Goal: Book appointment/travel/reservation

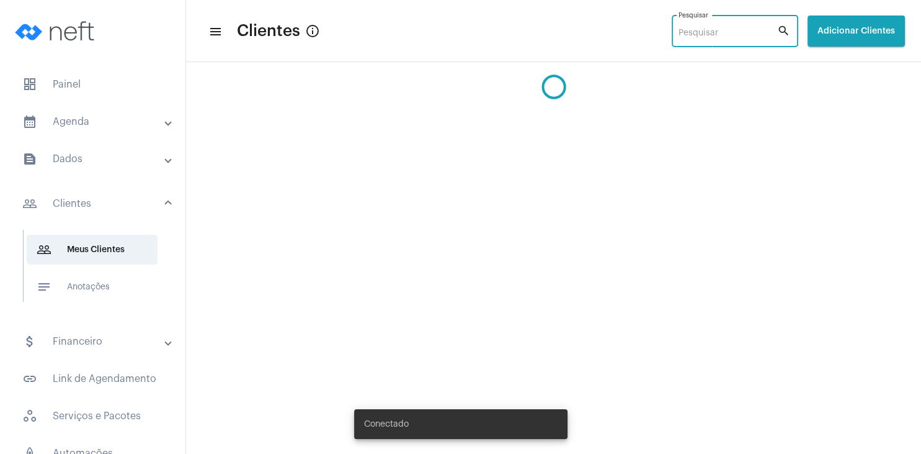
click at [679, 37] on input "Pesquisar" at bounding box center [728, 34] width 99 height 10
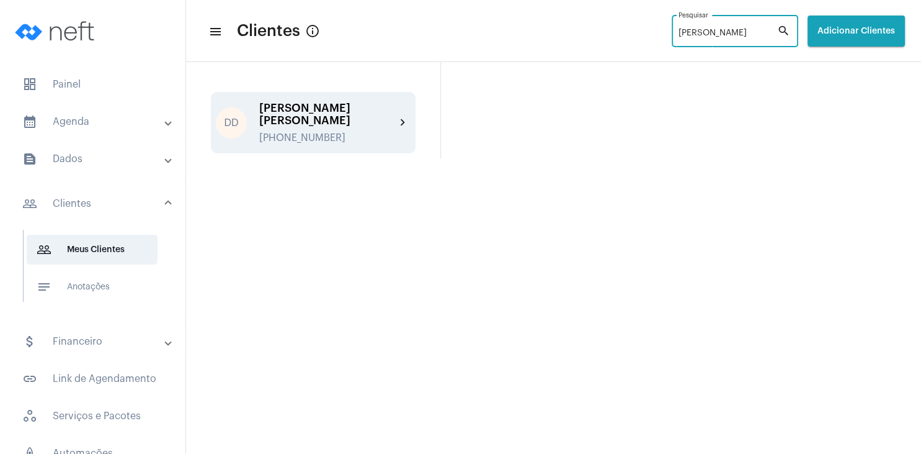
type input "[PERSON_NAME]"
click at [328, 132] on div "[PHONE_NUMBER]" at bounding box center [327, 137] width 136 height 11
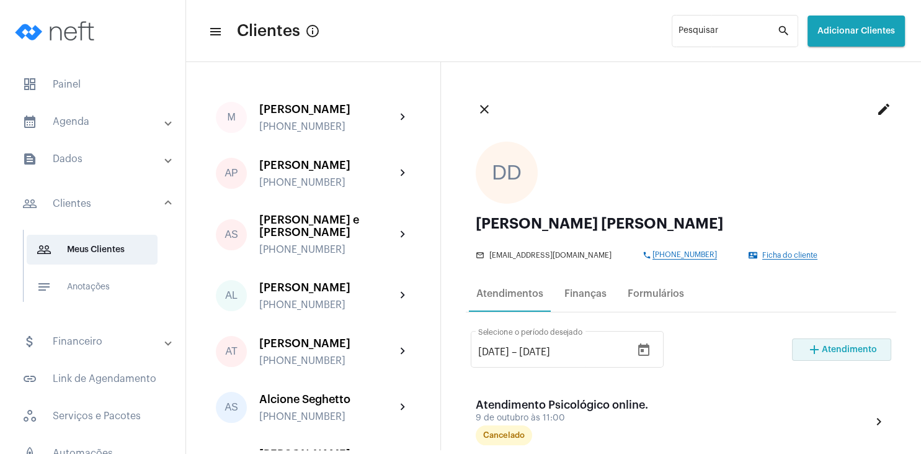
click at [862, 345] on span "add Atendimento" at bounding box center [842, 349] width 70 height 9
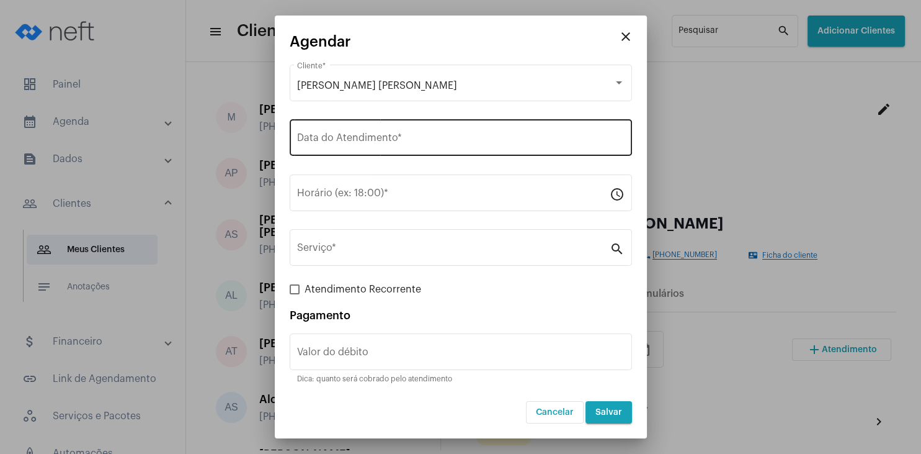
click at [334, 135] on input "Data do Atendimento *" at bounding box center [461, 140] width 328 height 11
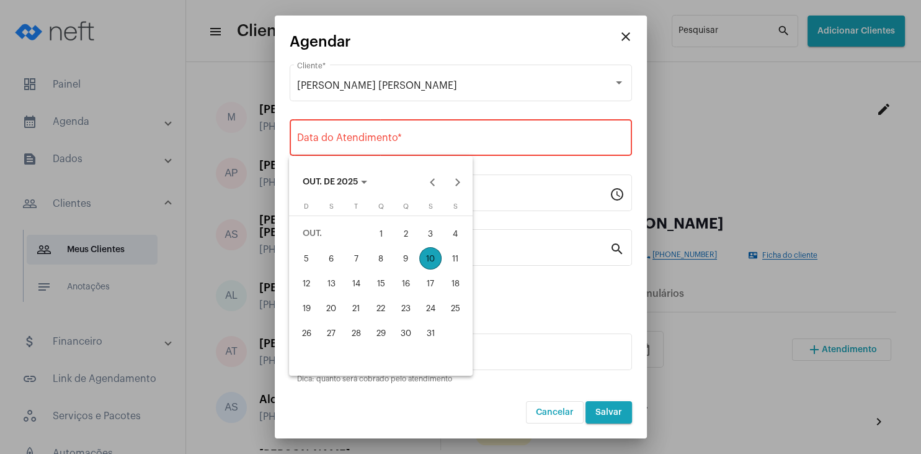
click at [428, 254] on div "10" at bounding box center [430, 258] width 22 height 22
type input "[DATE]"
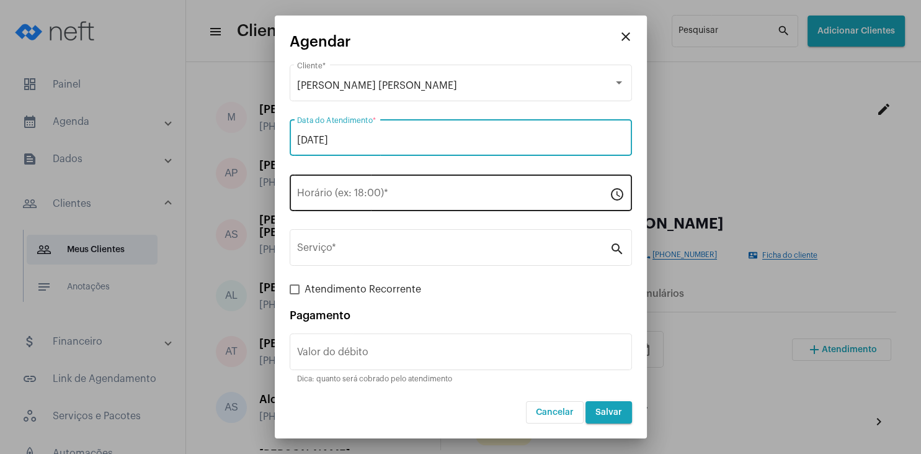
click at [364, 192] on input "Horário (ex: 18:00) *" at bounding box center [453, 195] width 313 height 11
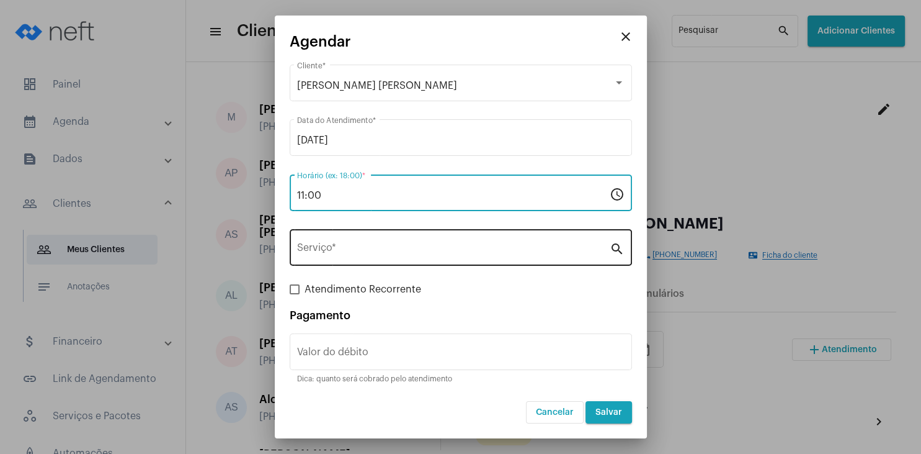
type input "11:00"
click at [366, 246] on input "Serviço *" at bounding box center [453, 249] width 313 height 11
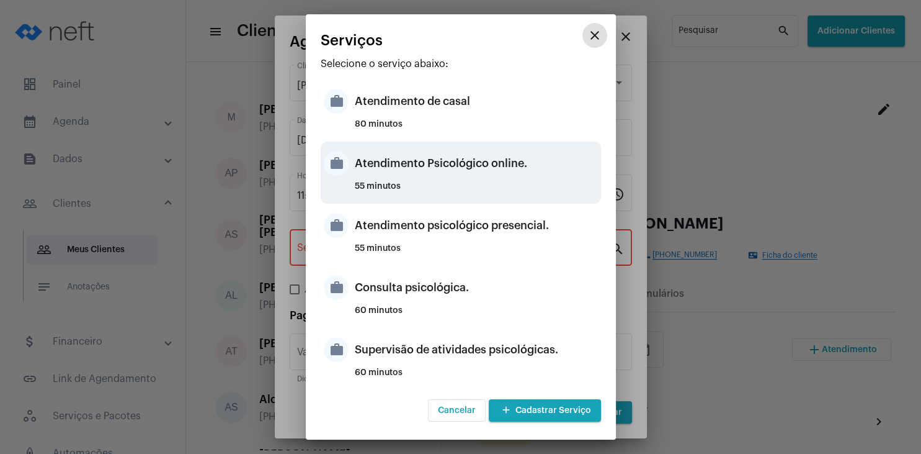
click at [525, 179] on div "Atendimento Psicológico online." at bounding box center [476, 163] width 243 height 37
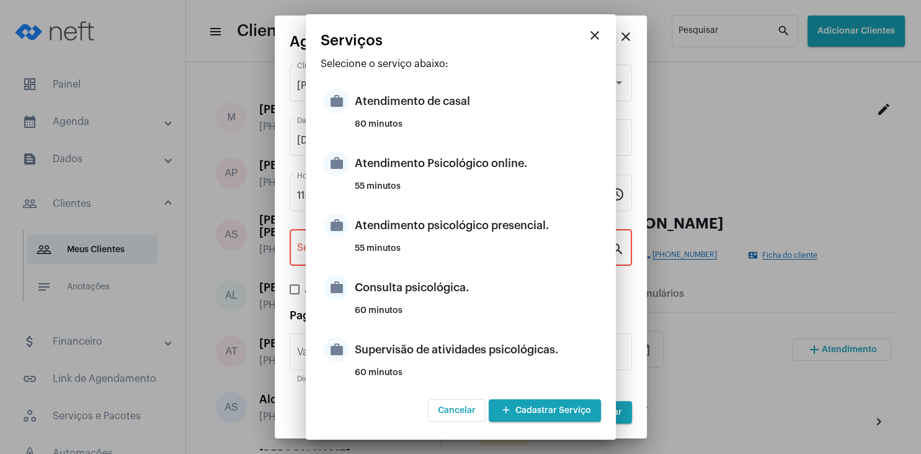
type input "Atendimento Psicológico online."
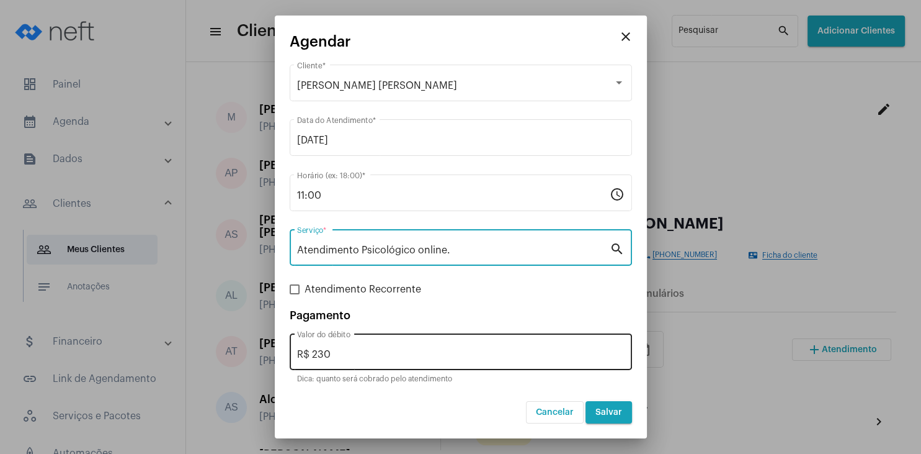
click at [391, 354] on input "R$ 230" at bounding box center [461, 354] width 328 height 11
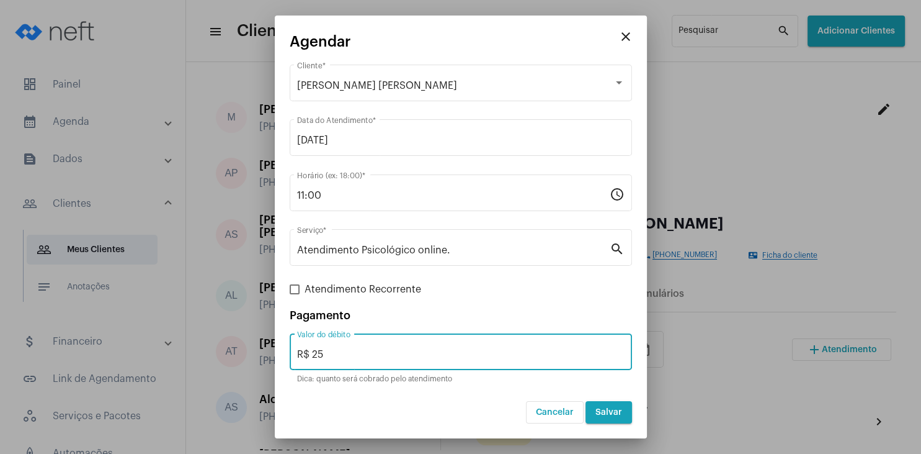
type input "R$ 250"
click at [604, 411] on span "Salvar" at bounding box center [609, 412] width 27 height 9
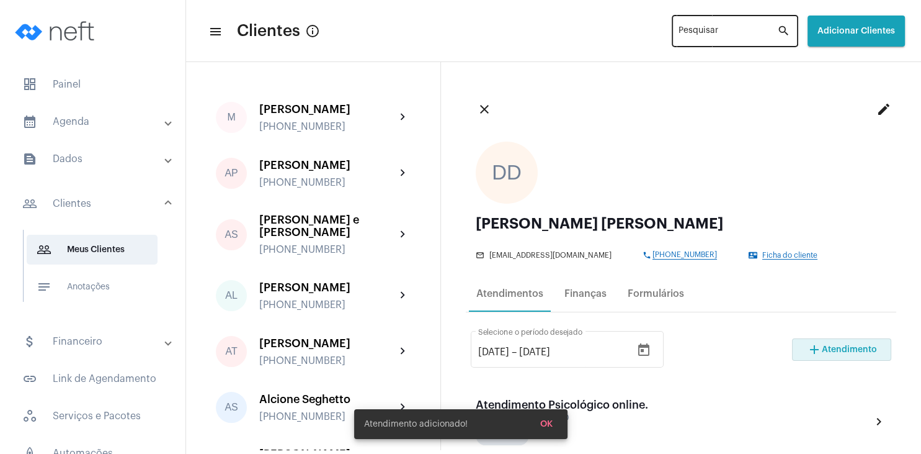
click at [679, 31] on input "Pesquisar" at bounding box center [728, 34] width 99 height 10
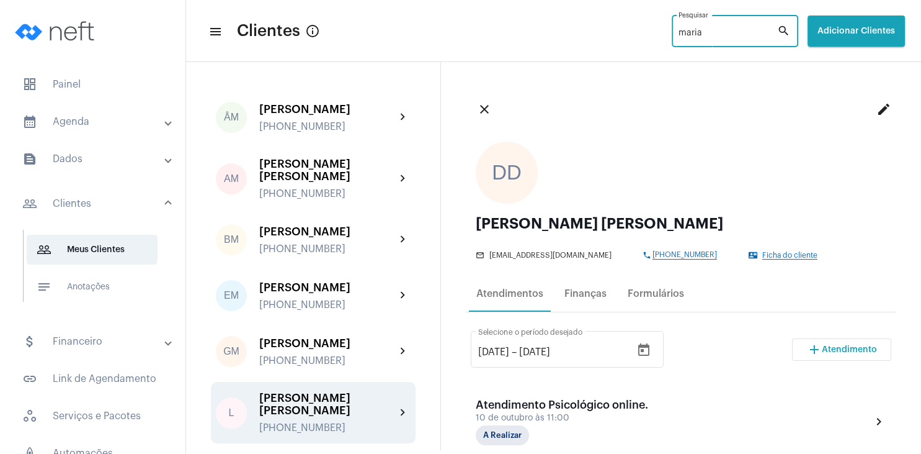
scroll to position [119, 0]
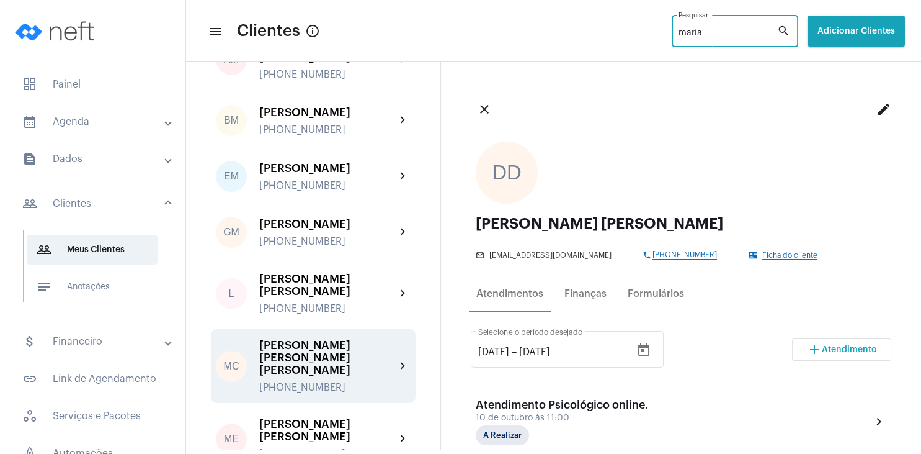
type input "maria"
click at [339, 361] on div "[PERSON_NAME] [PERSON_NAME] [PERSON_NAME]" at bounding box center [327, 357] width 136 height 37
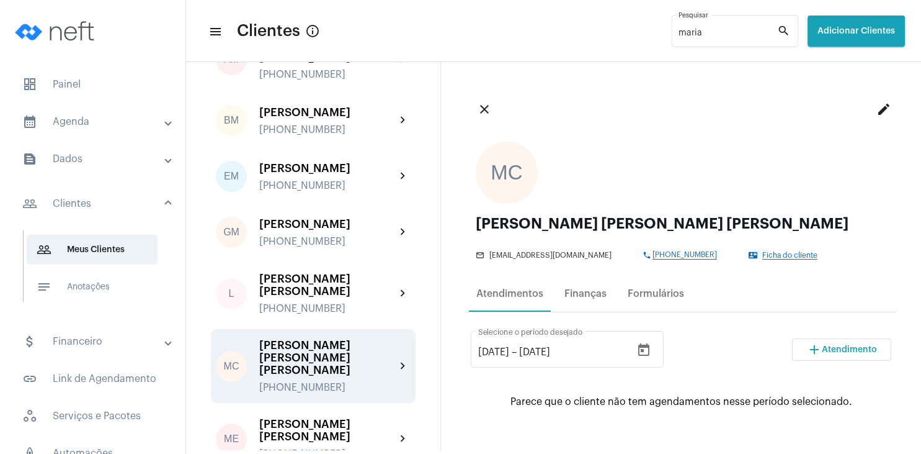
click at [828, 349] on span "Atendimento" at bounding box center [849, 349] width 55 height 9
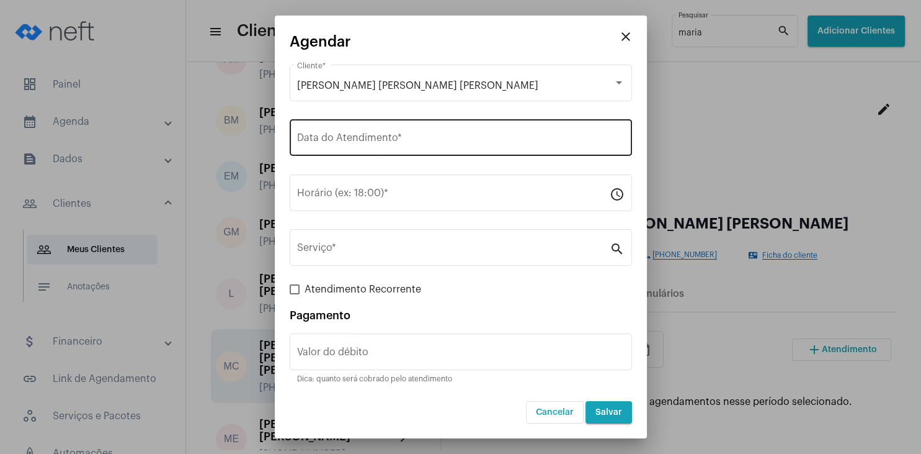
click at [372, 145] on input "Data do Atendimento *" at bounding box center [461, 140] width 328 height 11
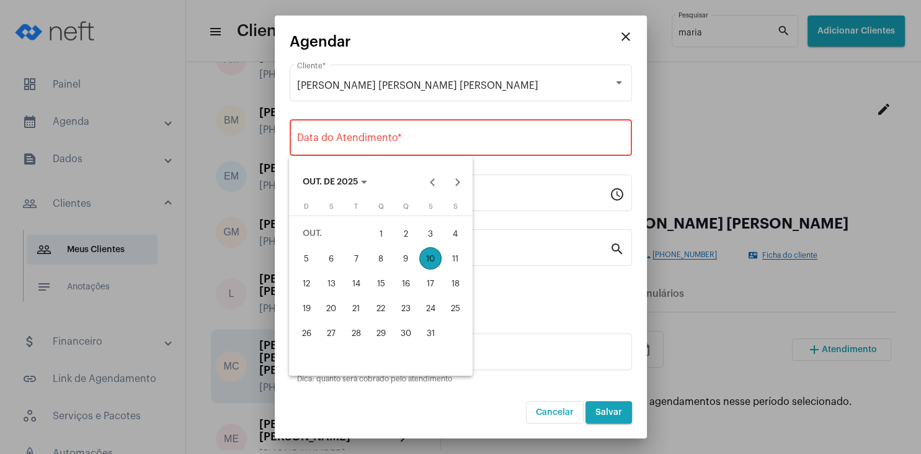
click at [431, 267] on div "10" at bounding box center [430, 258] width 22 height 22
type input "[DATE]"
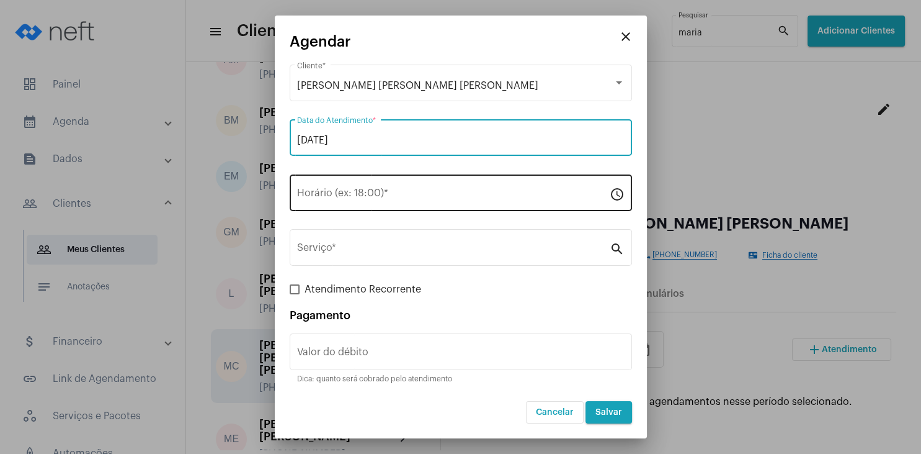
click at [333, 202] on div "Horário (ex: 18:00) *" at bounding box center [453, 191] width 313 height 39
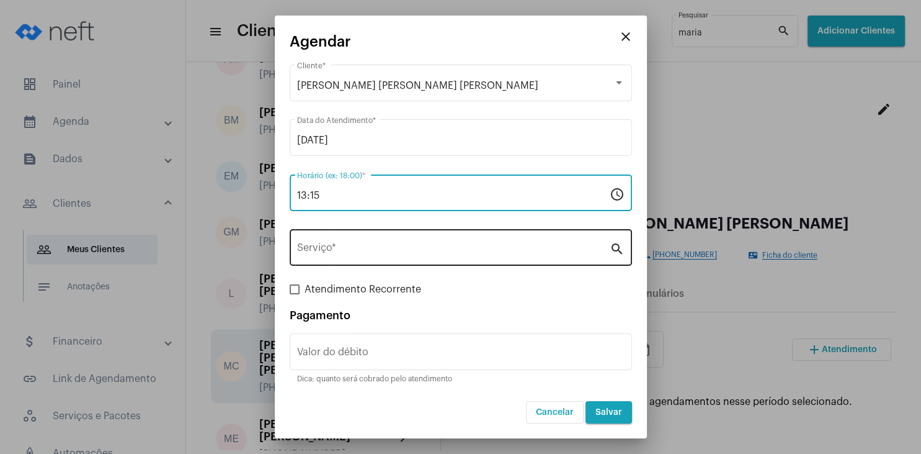
type input "13:15"
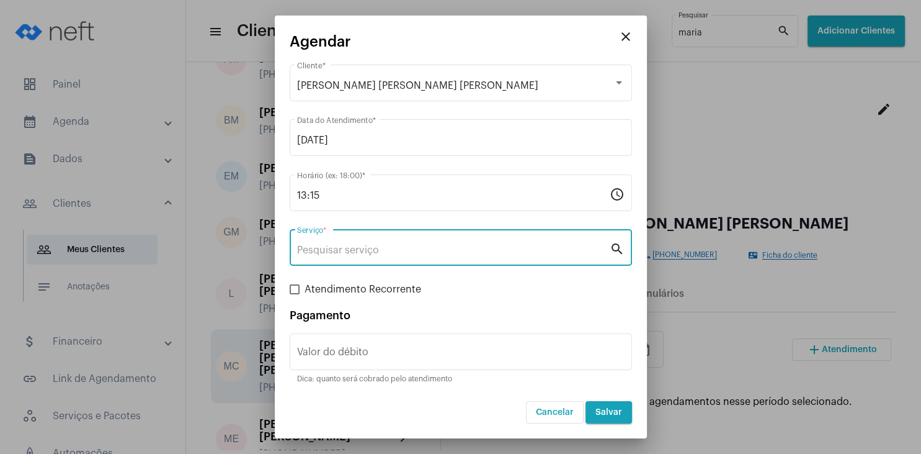
click at [333, 249] on input "Serviço *" at bounding box center [453, 249] width 313 height 11
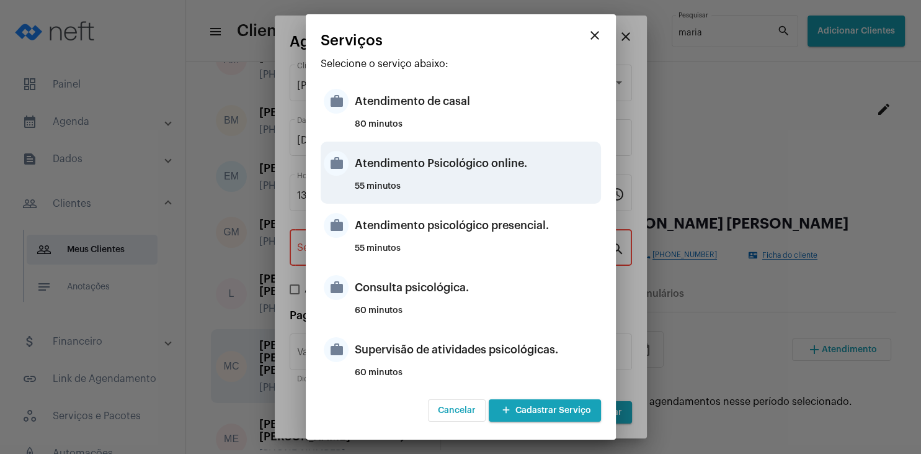
click at [500, 171] on div "Atendimento Psicológico online." at bounding box center [476, 163] width 243 height 37
type input "Atendimento Psicológico online."
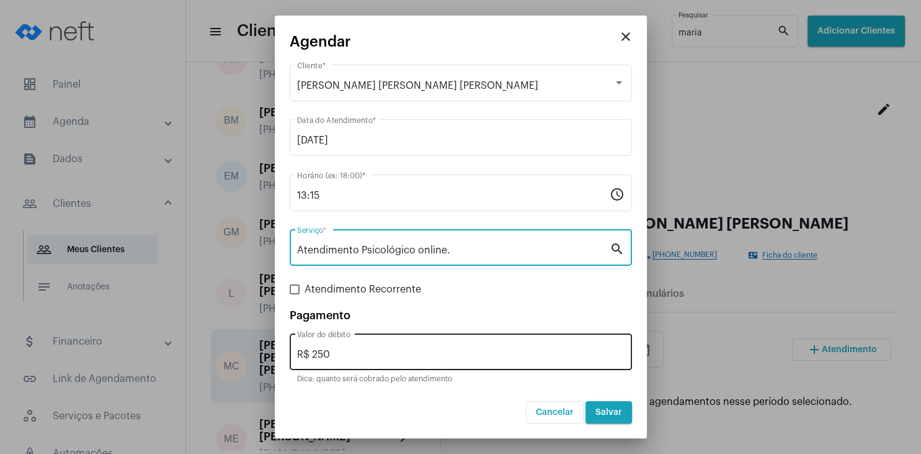
click at [382, 356] on input "R$ 250" at bounding box center [461, 354] width 328 height 11
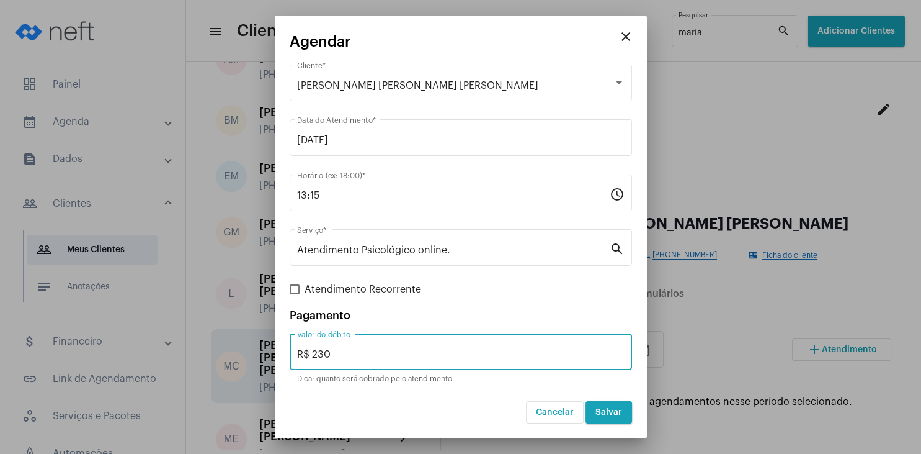
type input "R$ 230"
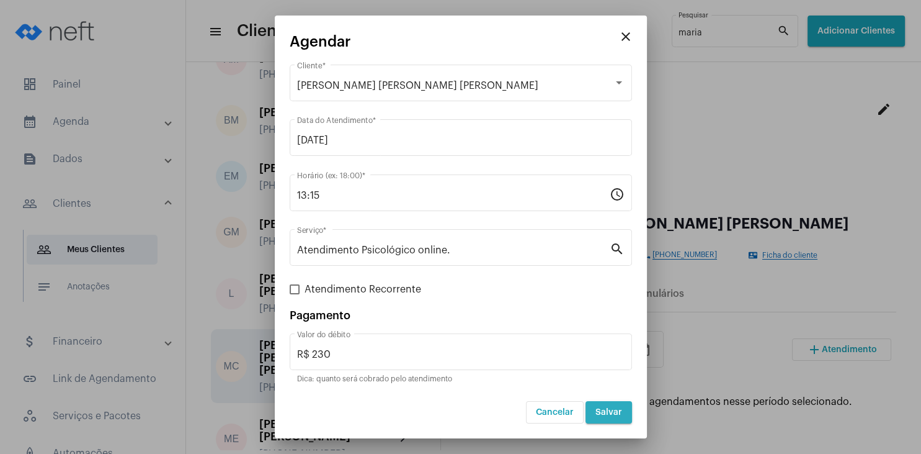
click at [609, 423] on button "Salvar" at bounding box center [609, 412] width 47 height 22
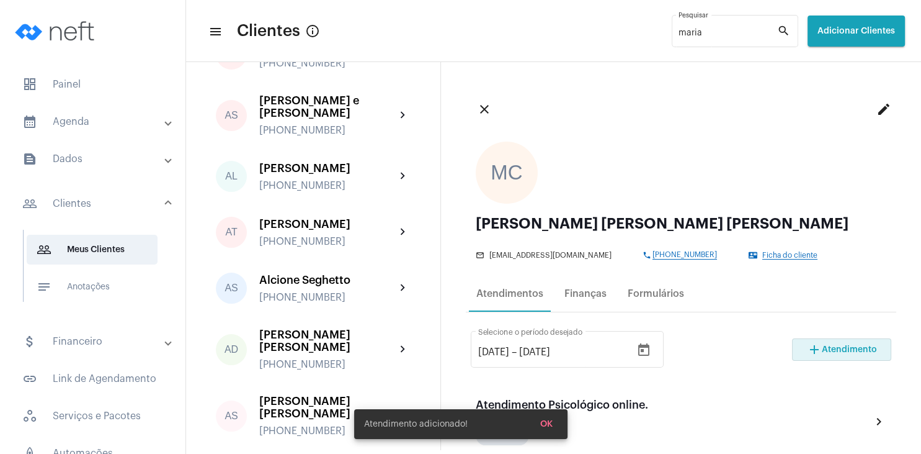
scroll to position [119, 0]
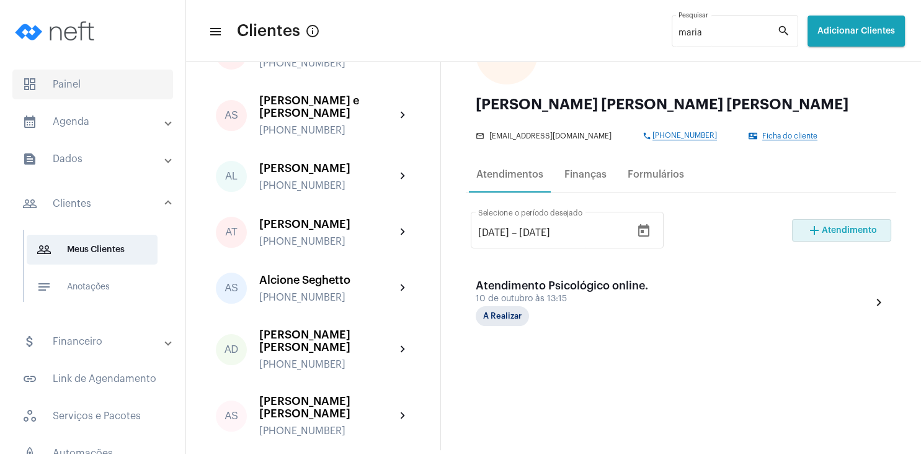
click at [110, 84] on span "dashboard Painel" at bounding box center [92, 84] width 161 height 30
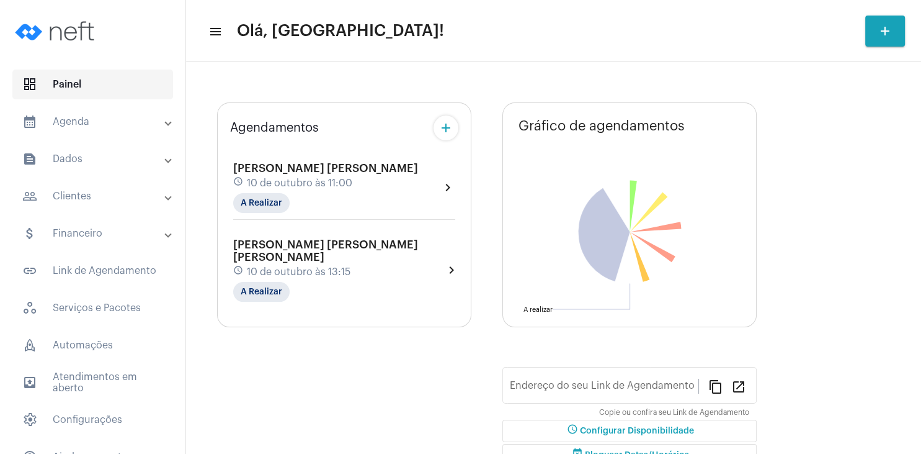
type input "[URL][DOMAIN_NAME][PERSON_NAME]"
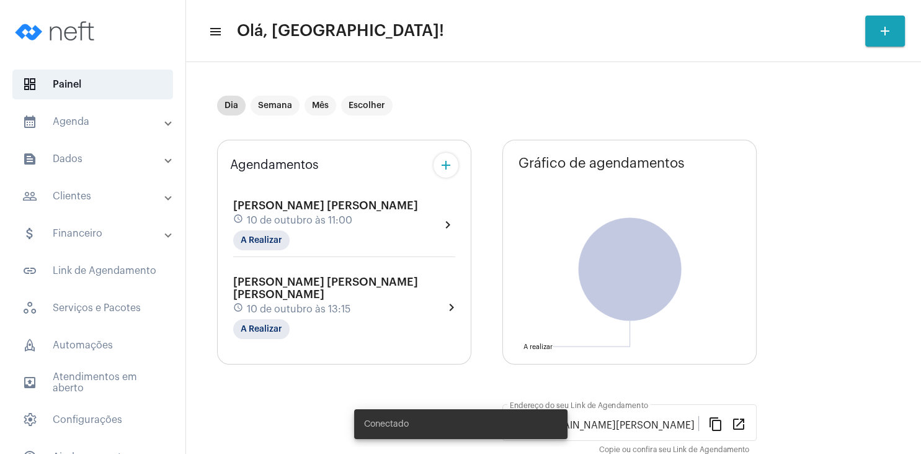
click at [96, 203] on mat-panel-title "people_outline Clientes" at bounding box center [93, 196] width 143 height 15
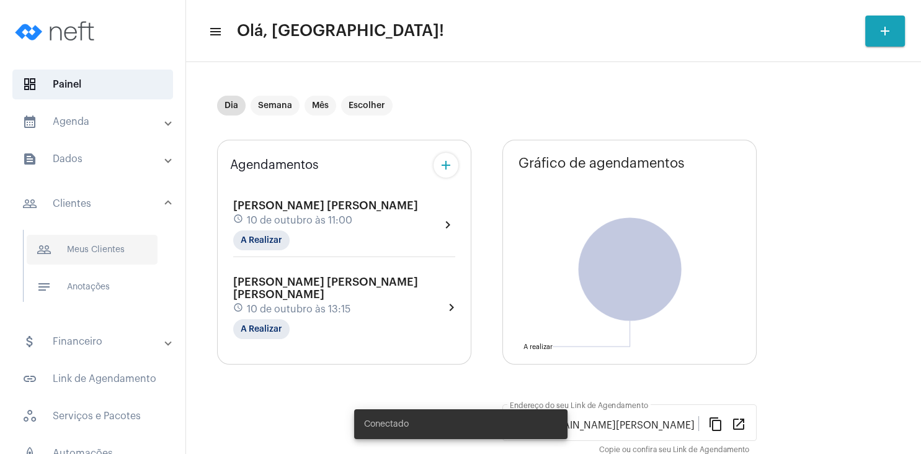
click at [99, 249] on span "people_outline Meus Clientes" at bounding box center [92, 250] width 131 height 30
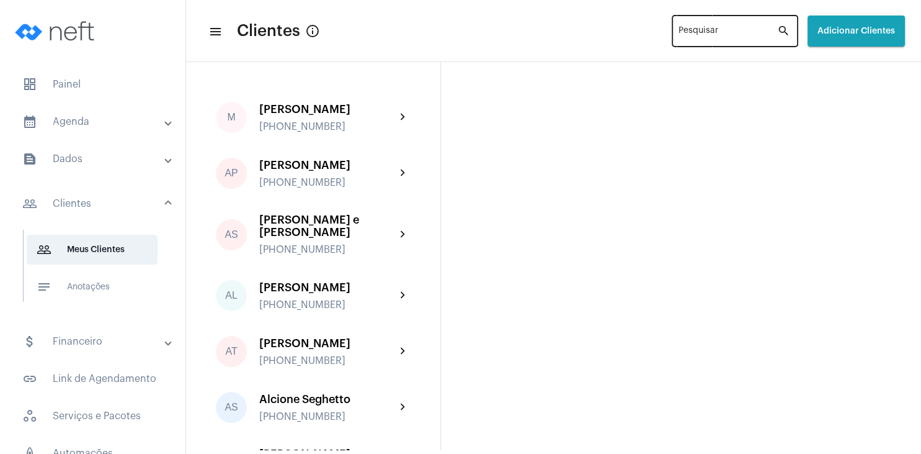
click at [679, 26] on div "Pesquisar" at bounding box center [728, 30] width 99 height 34
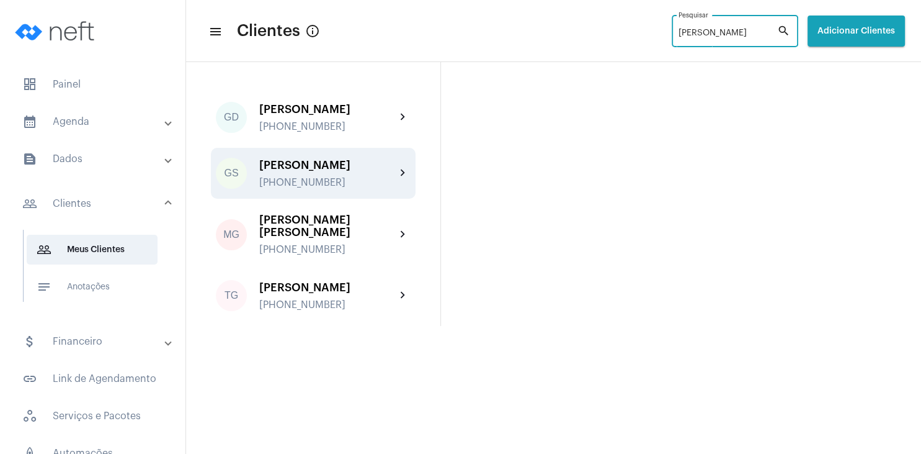
type input "gabriela"
click at [345, 182] on div "[PHONE_NUMBER]" at bounding box center [327, 182] width 136 height 11
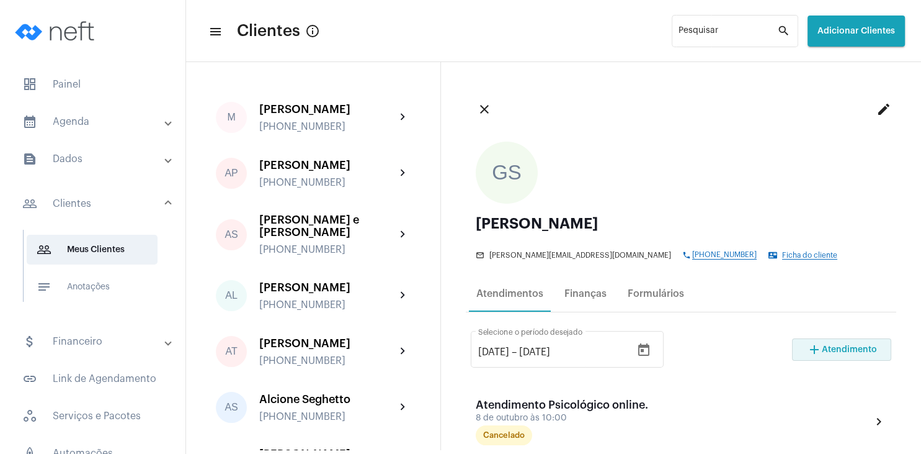
click at [817, 346] on mat-icon "add" at bounding box center [814, 349] width 15 height 15
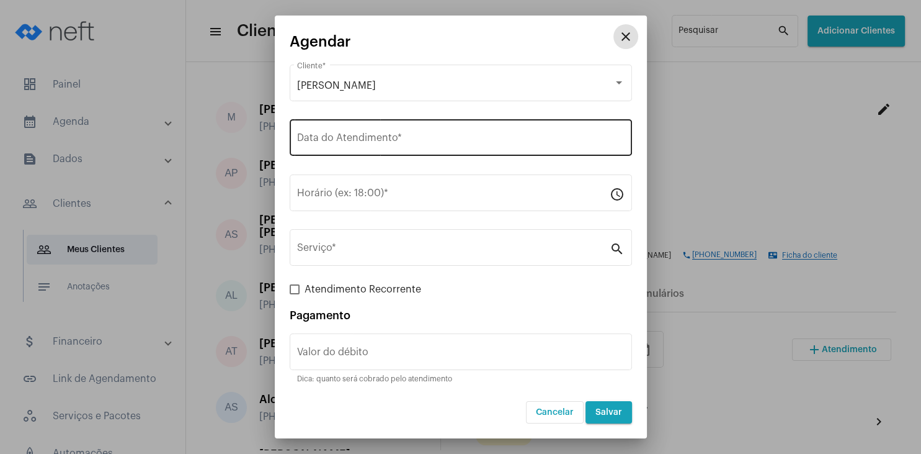
click at [370, 145] on input "Data do Atendimento *" at bounding box center [461, 140] width 328 height 11
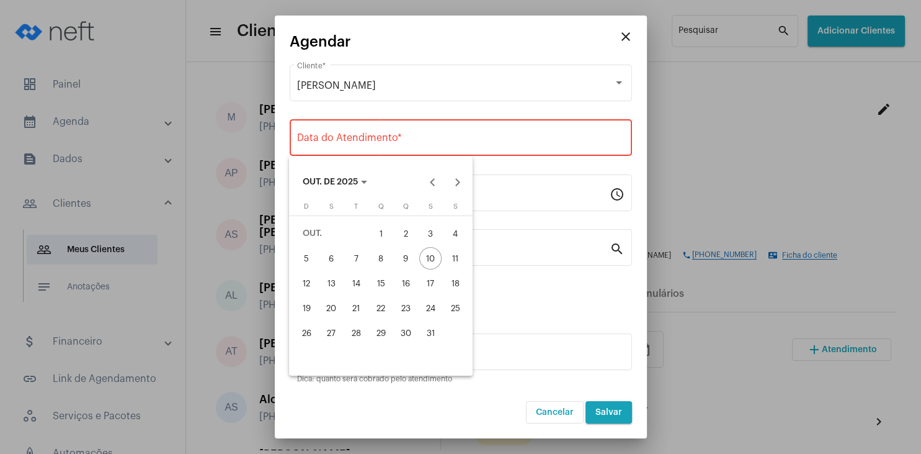
click at [388, 282] on div "15" at bounding box center [381, 283] width 22 height 22
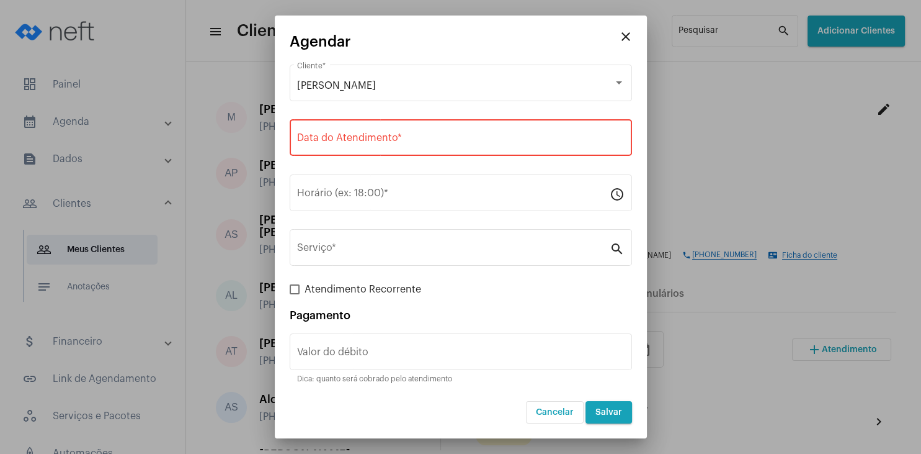
type input "15/10/2025"
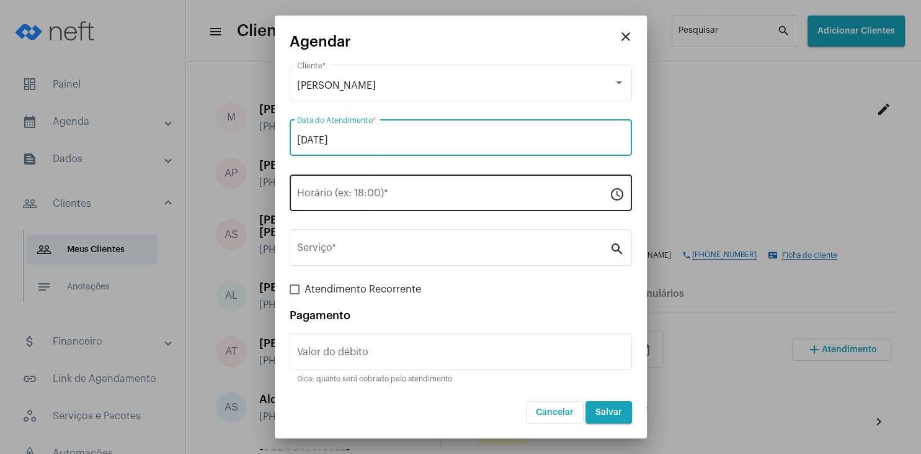
click at [336, 193] on input "Horário (ex: 18:00) *" at bounding box center [453, 195] width 313 height 11
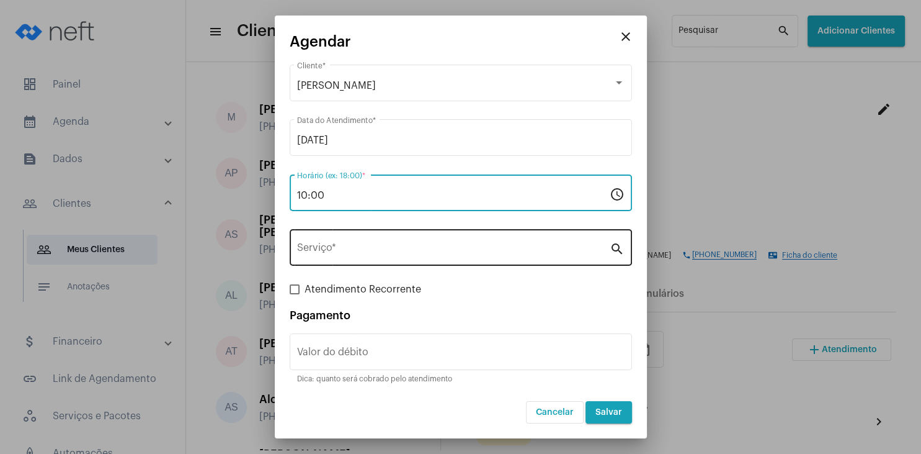
type input "10:00"
click at [335, 246] on input "Serviço *" at bounding box center [453, 249] width 313 height 11
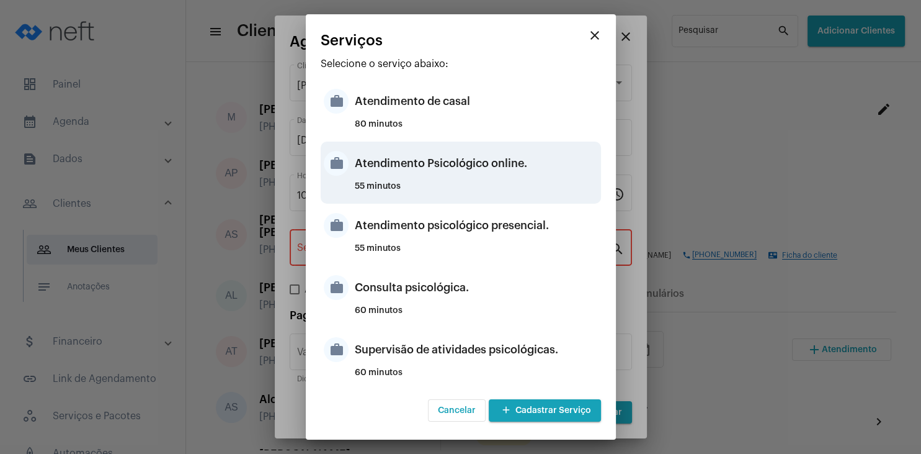
click at [535, 170] on div "Atendimento Psicológico online." at bounding box center [476, 163] width 243 height 37
type input "Atendimento Psicológico online."
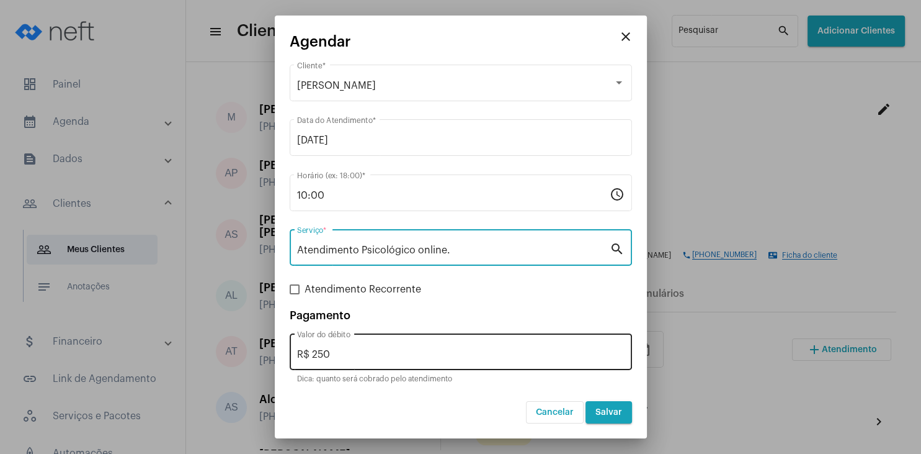
click at [418, 347] on div "R$ 250 Valor do débito" at bounding box center [461, 350] width 328 height 39
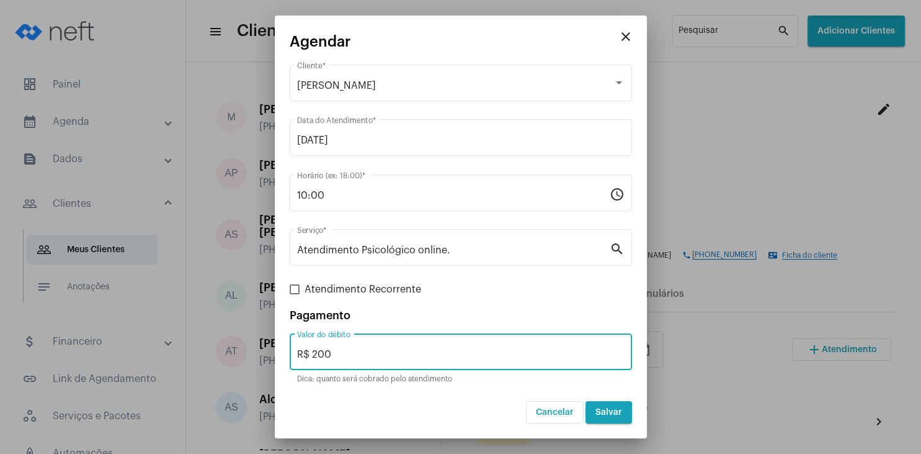
type input "R$ 200"
click at [610, 414] on span "Salvar" at bounding box center [609, 412] width 27 height 9
